Goal: Check status

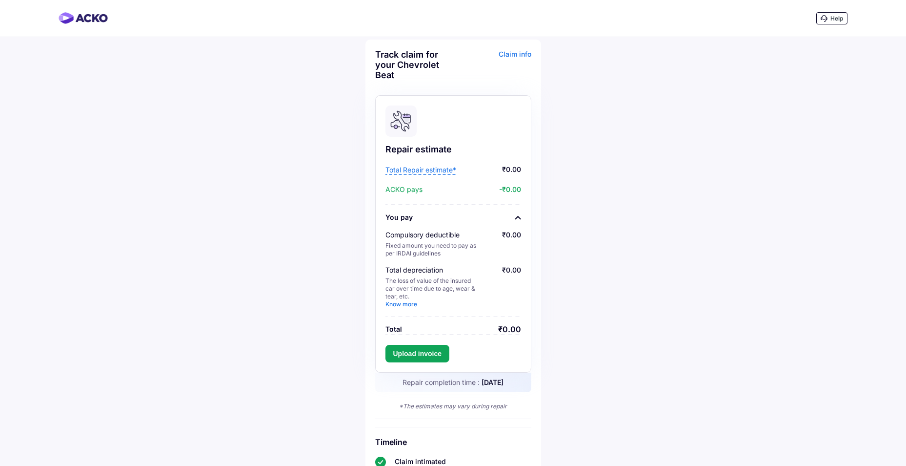
click at [269, 21] on div "Help" at bounding box center [453, 18] width 906 height 37
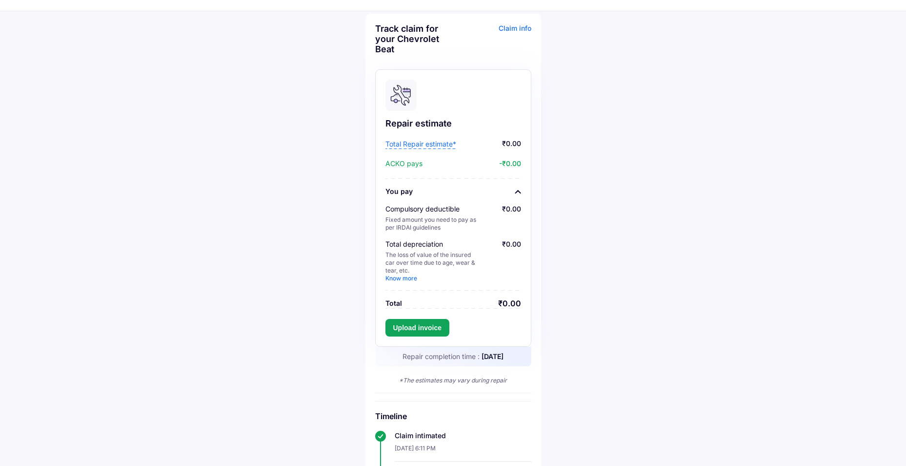
scroll to position [28, 0]
click at [438, 143] on span "Total Repair estimate*" at bounding box center [421, 142] width 71 height 10
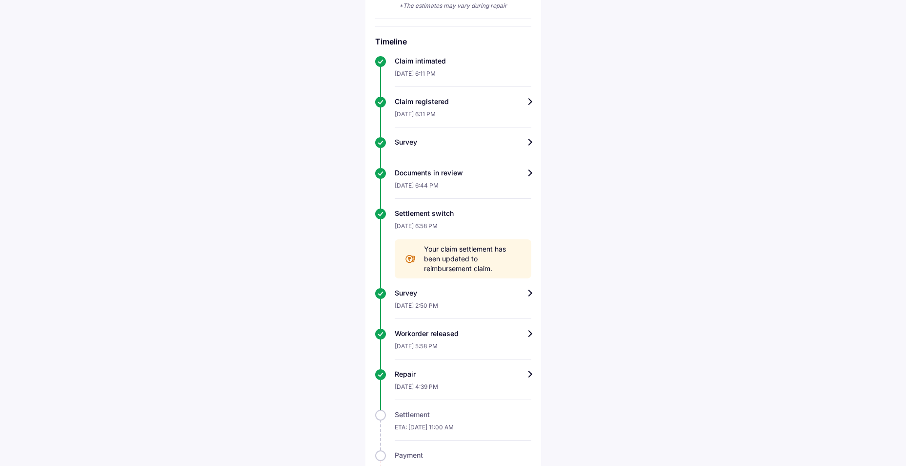
scroll to position [456, 0]
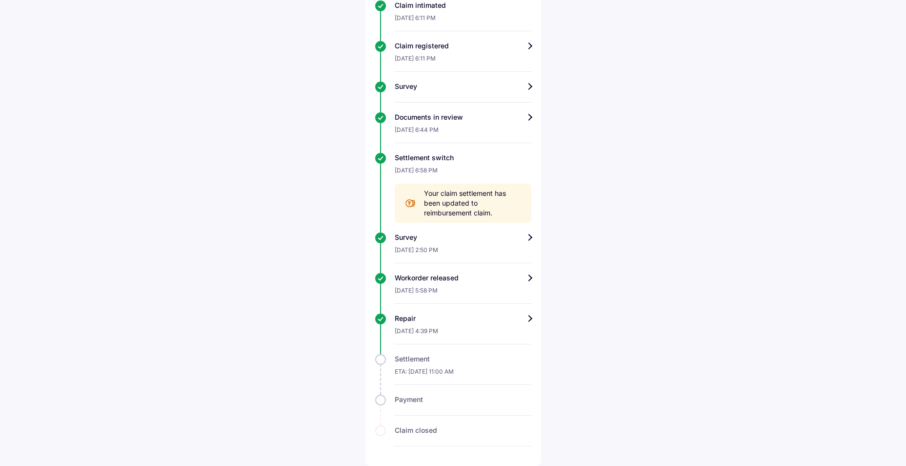
click at [531, 318] on div "Repair" at bounding box center [463, 318] width 137 height 10
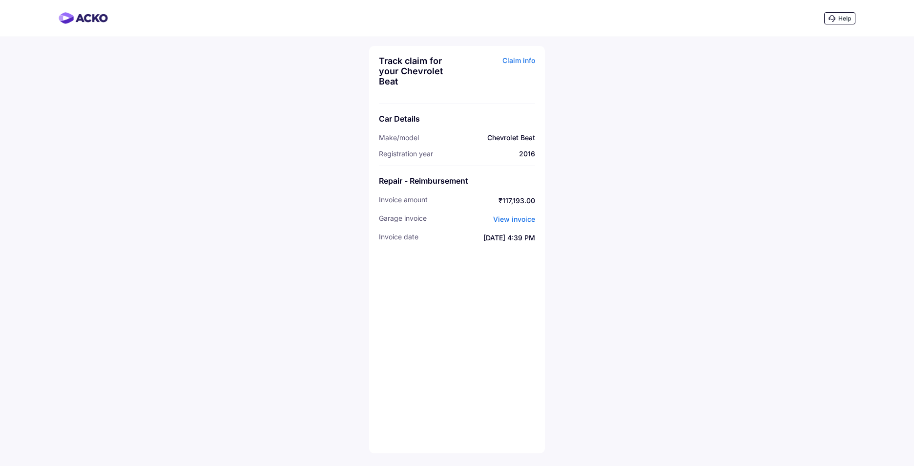
click at [523, 220] on span "View invoice" at bounding box center [514, 219] width 42 height 8
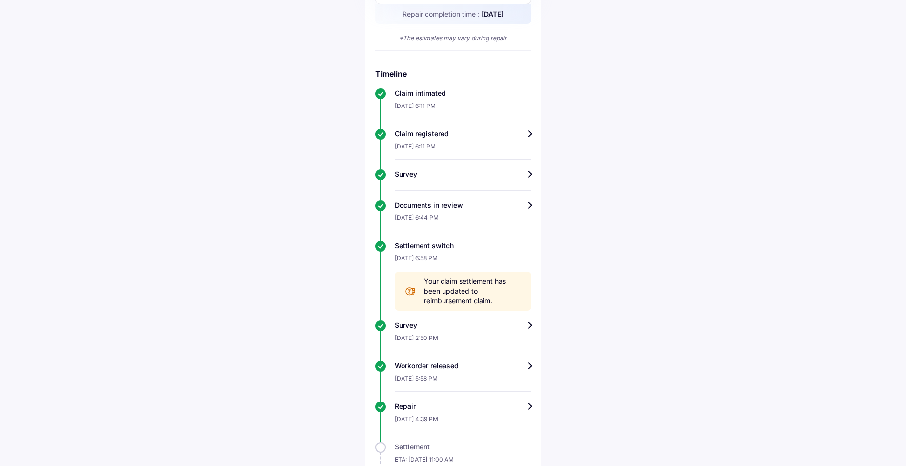
scroll to position [456, 0]
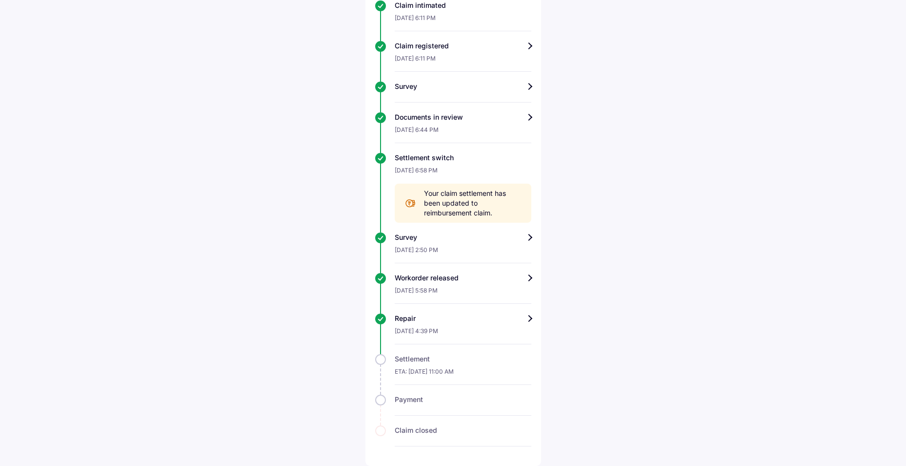
click at [485, 197] on span "Your claim settlement has been updated to reimbursement claim." at bounding box center [473, 202] width 98 height 29
click at [486, 282] on div "Workorder released" at bounding box center [463, 278] width 137 height 10
